Goal: Transaction & Acquisition: Purchase product/service

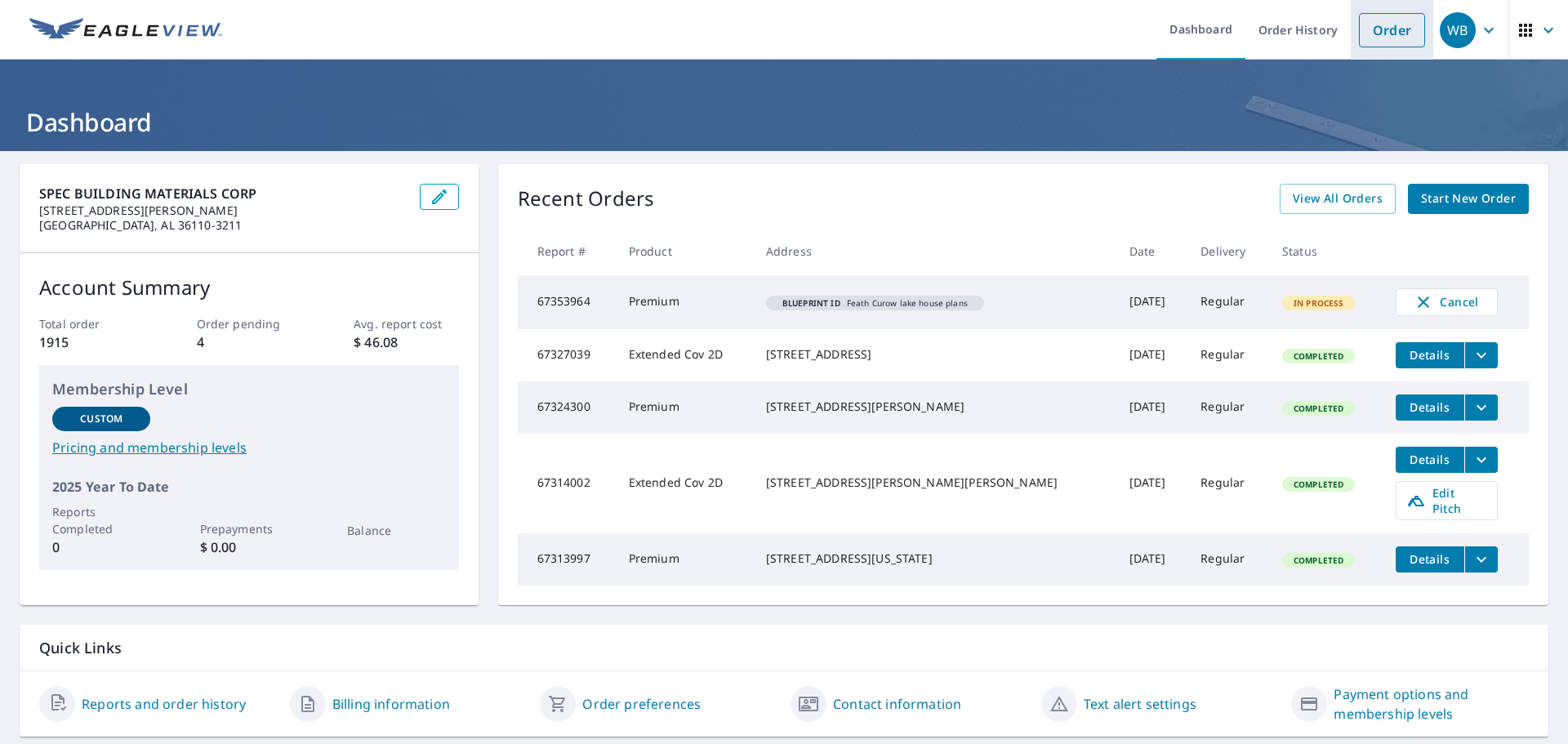
click at [1371, 26] on link "Order" at bounding box center [1392, 30] width 66 height 34
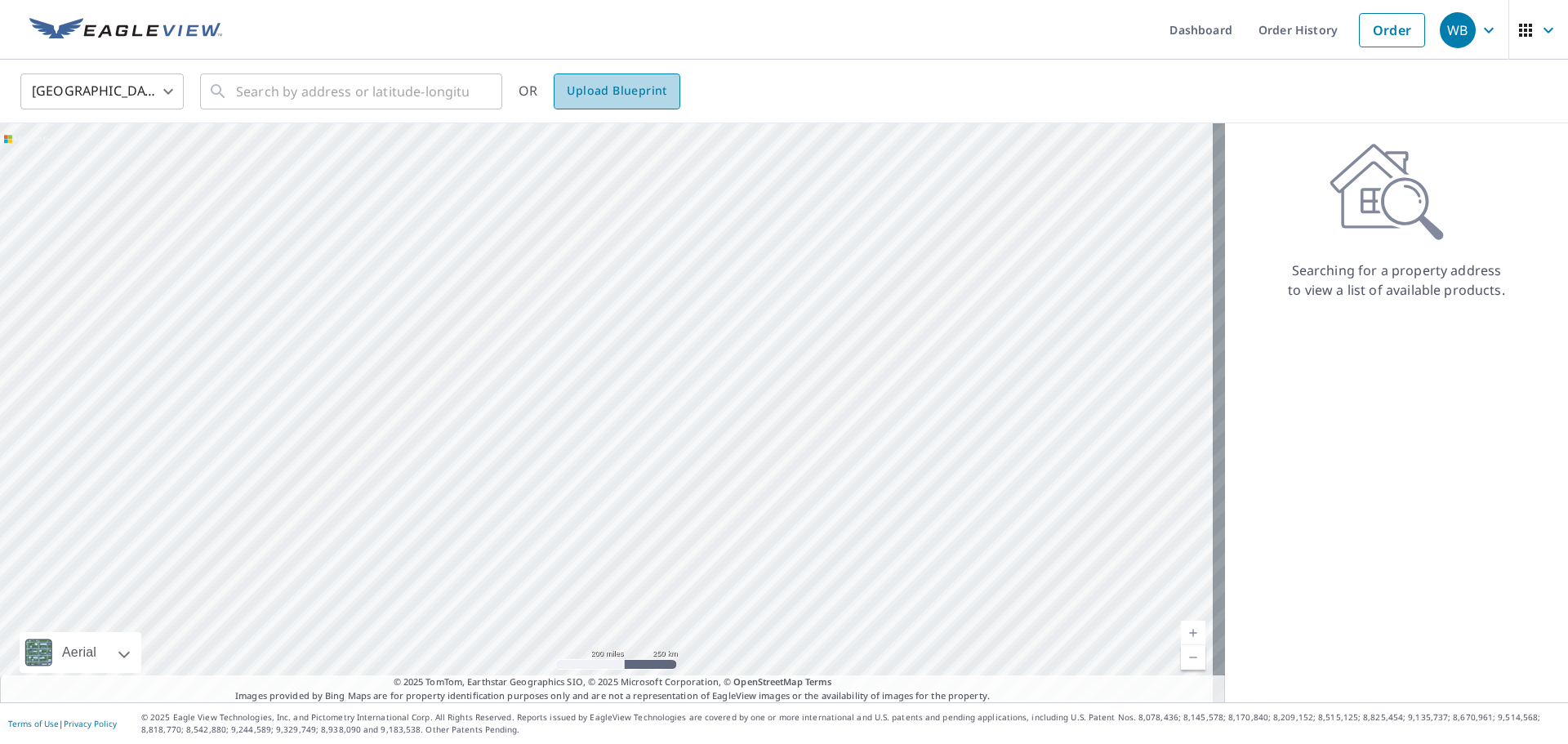
click at [620, 97] on span "Upload Blueprint" at bounding box center [616, 91] width 100 height 21
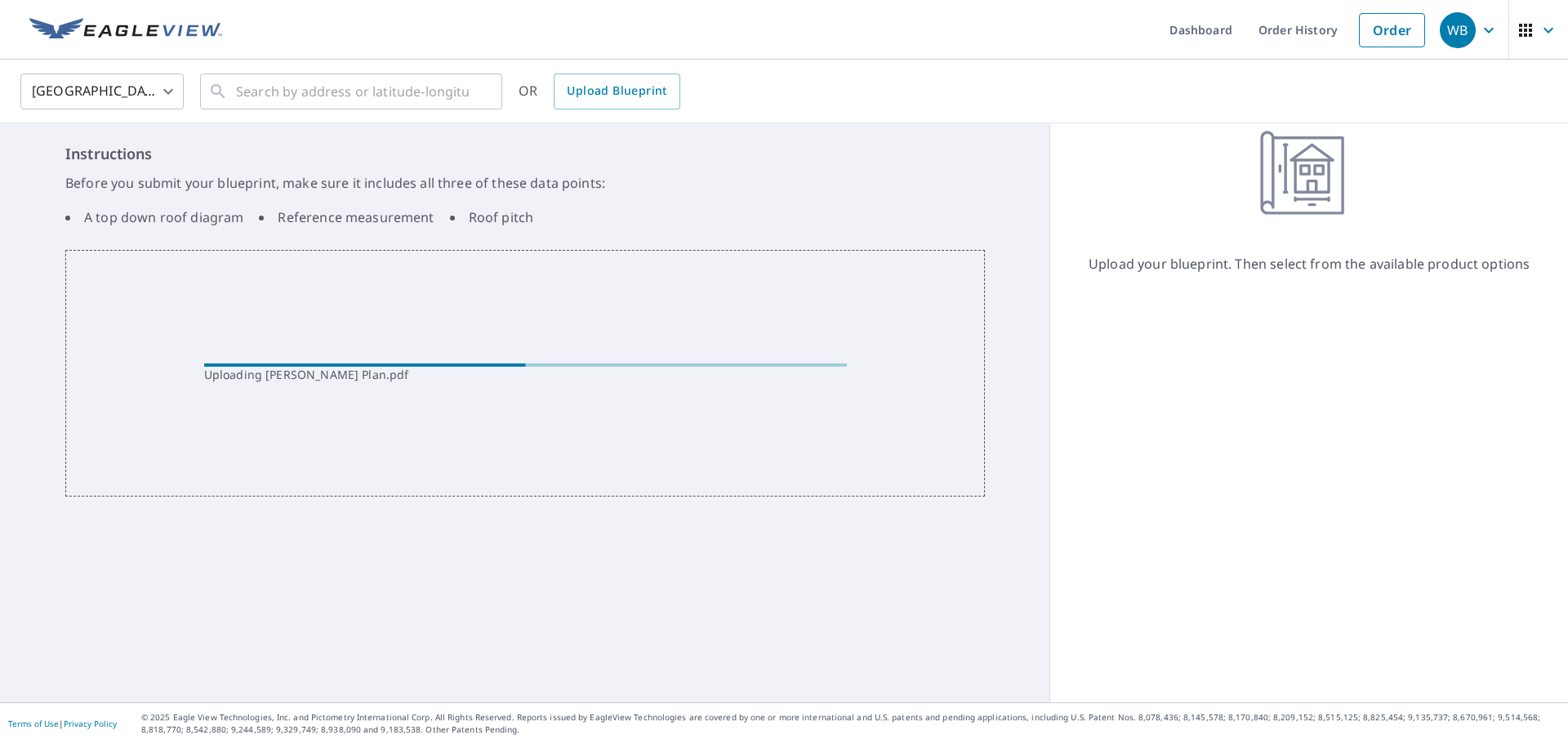
click at [1103, 38] on ul "Dashboard Order History Order" at bounding box center [832, 30] width 1201 height 60
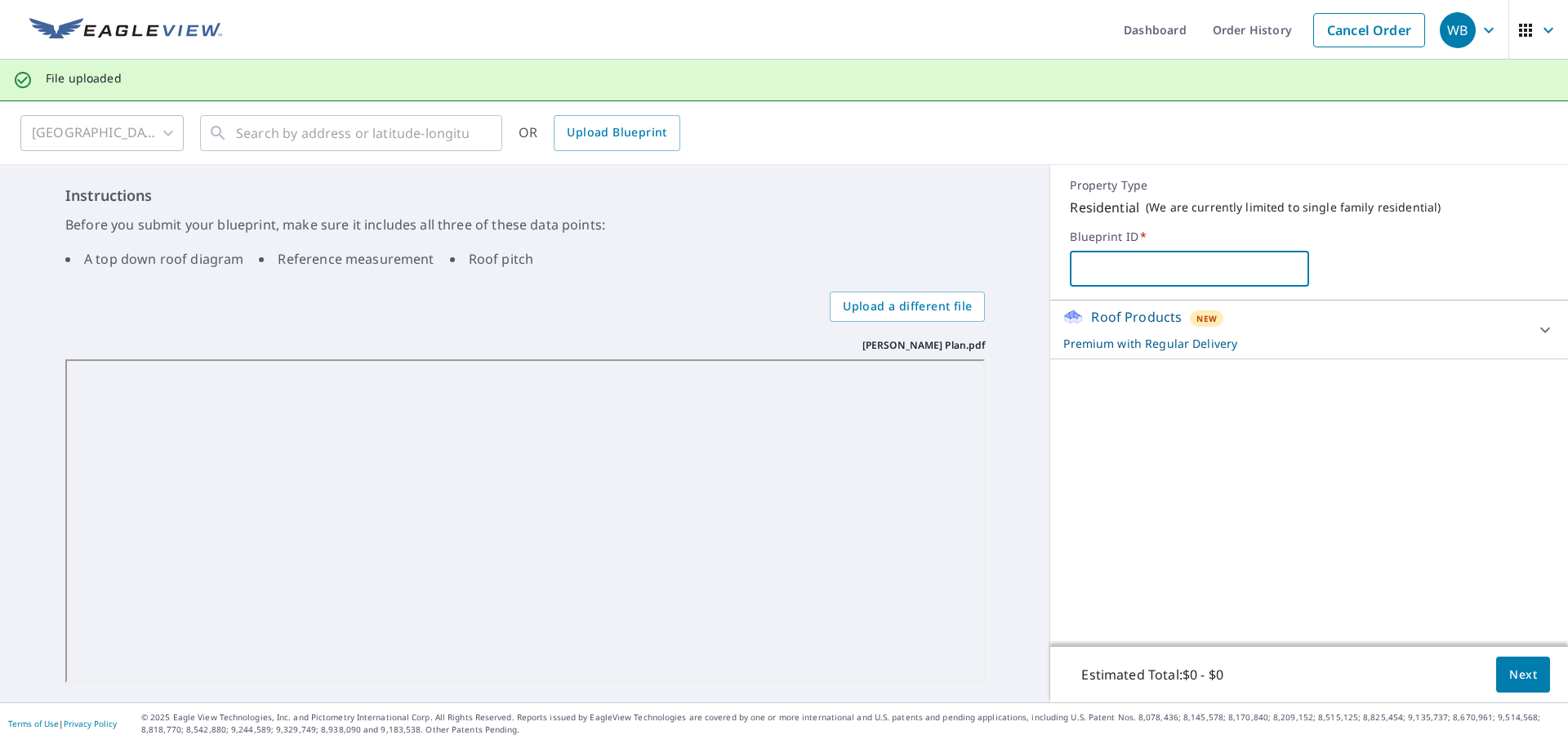
click at [1139, 264] on input "text" at bounding box center [1189, 269] width 239 height 46
type input "[PERSON_NAME] PLANS"
click at [1512, 672] on span "Next" at bounding box center [1524, 675] width 28 height 21
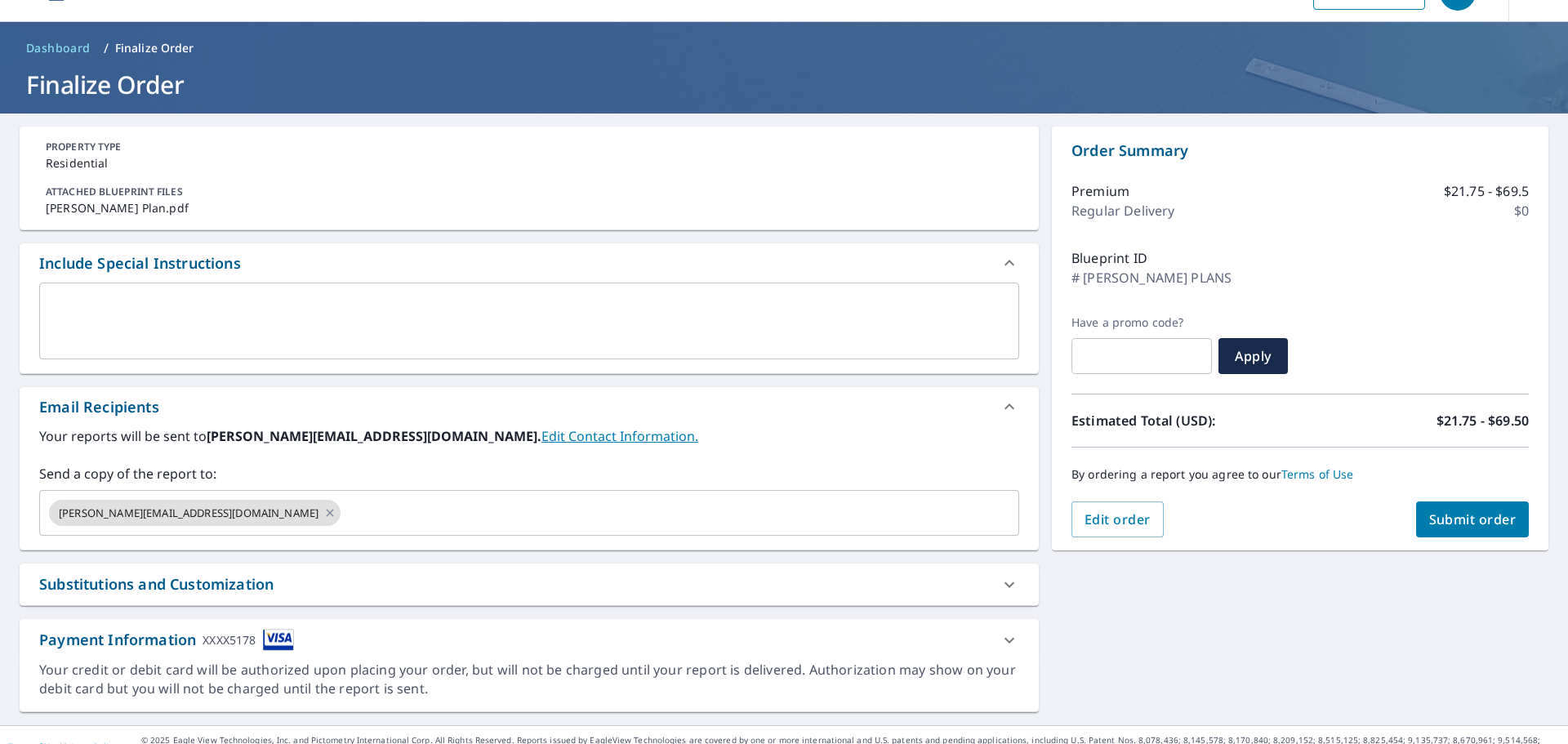
scroll to position [55, 0]
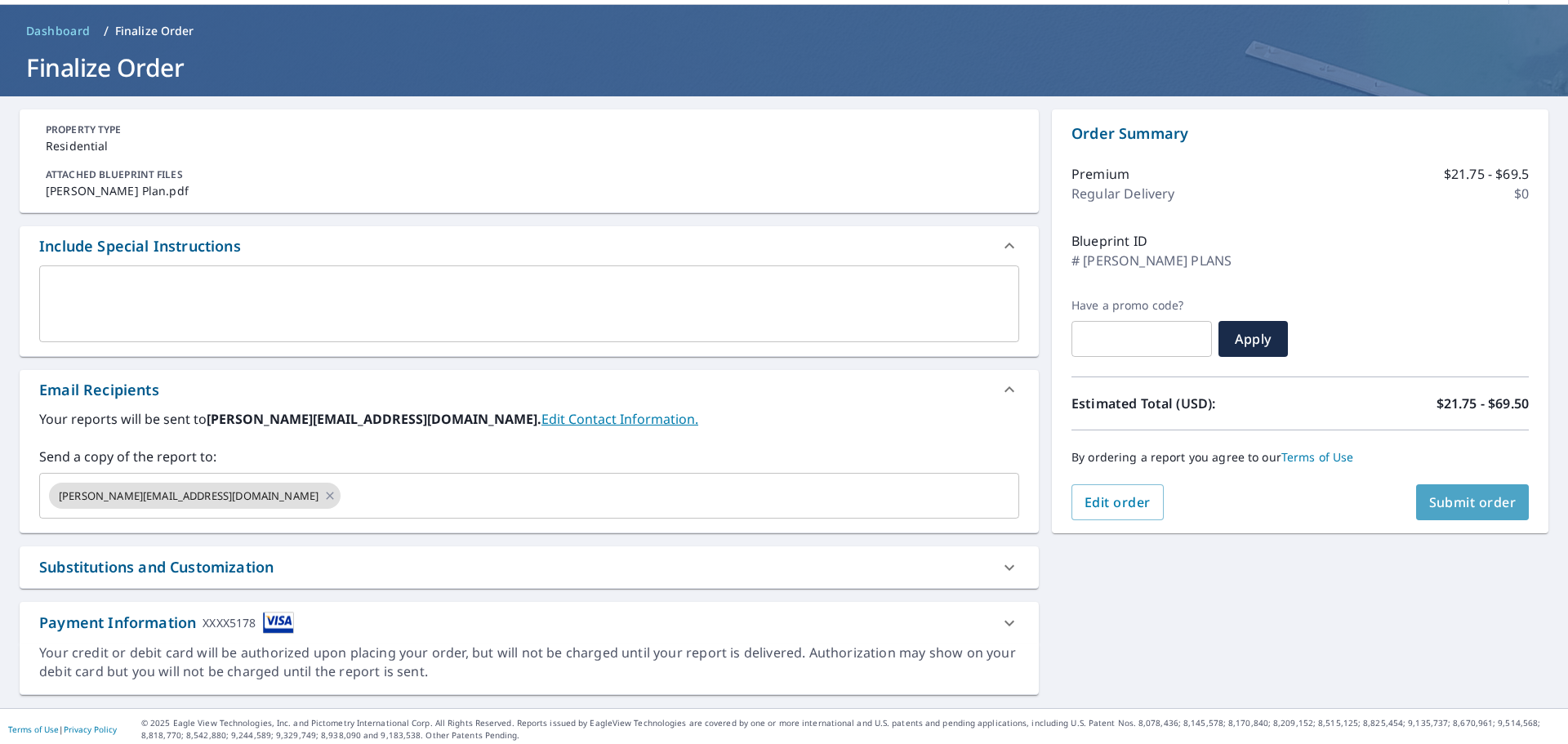
click at [1460, 498] on span "Submit order" at bounding box center [1473, 501] width 87 height 18
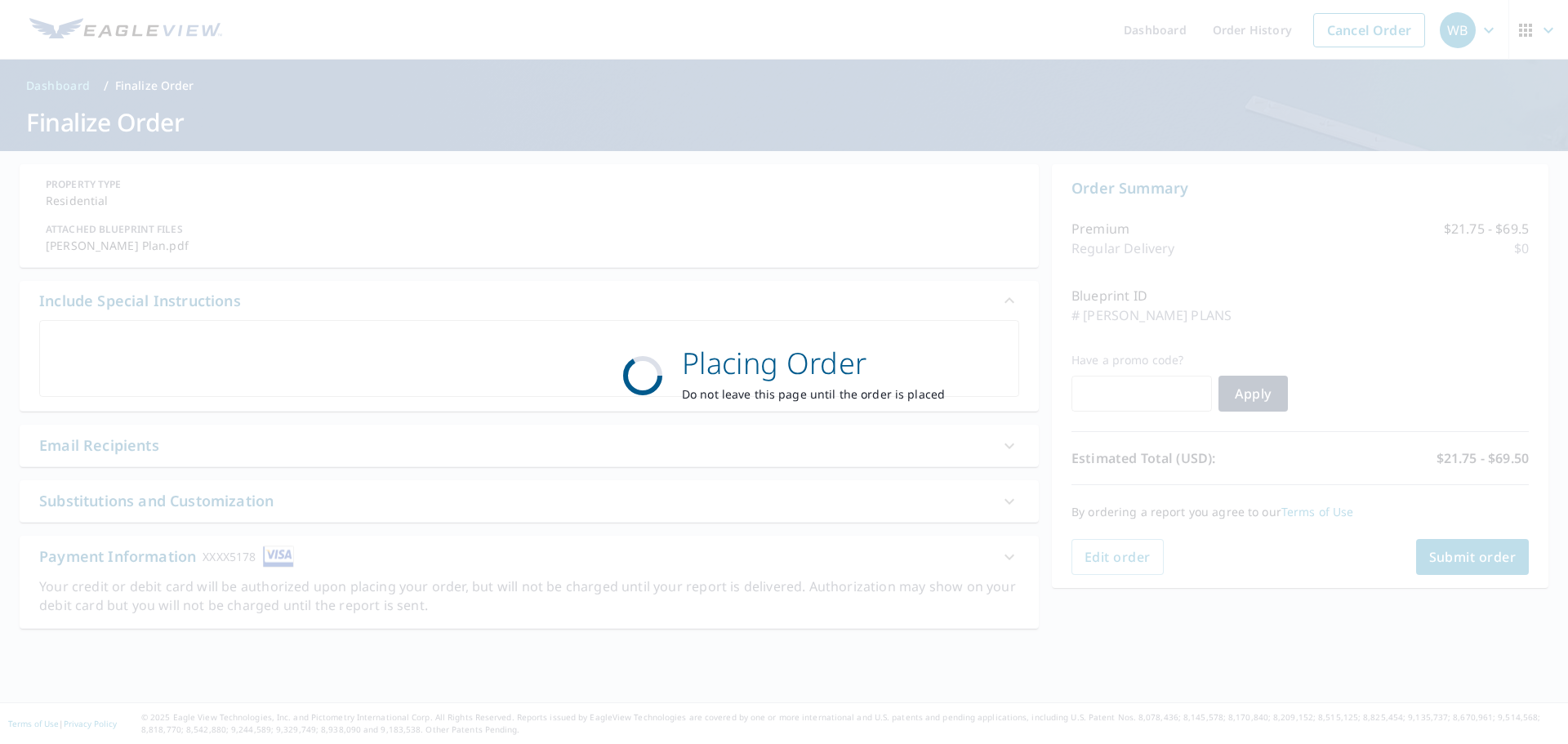
scroll to position [0, 0]
